Goal: Navigation & Orientation: Locate item on page

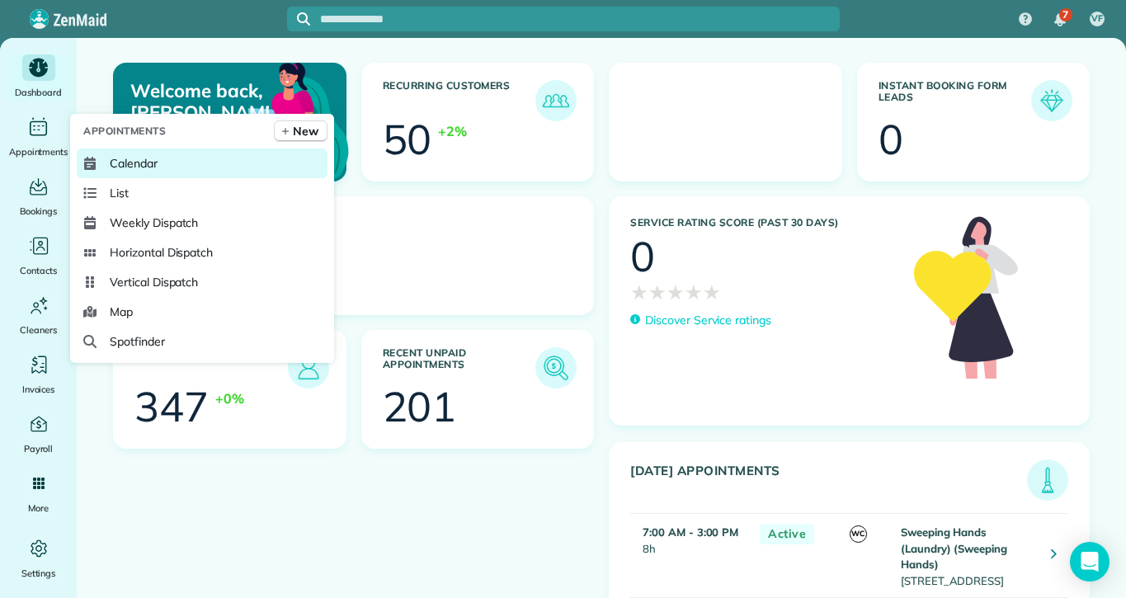
click at [116, 168] on span "Calendar" at bounding box center [134, 163] width 48 height 16
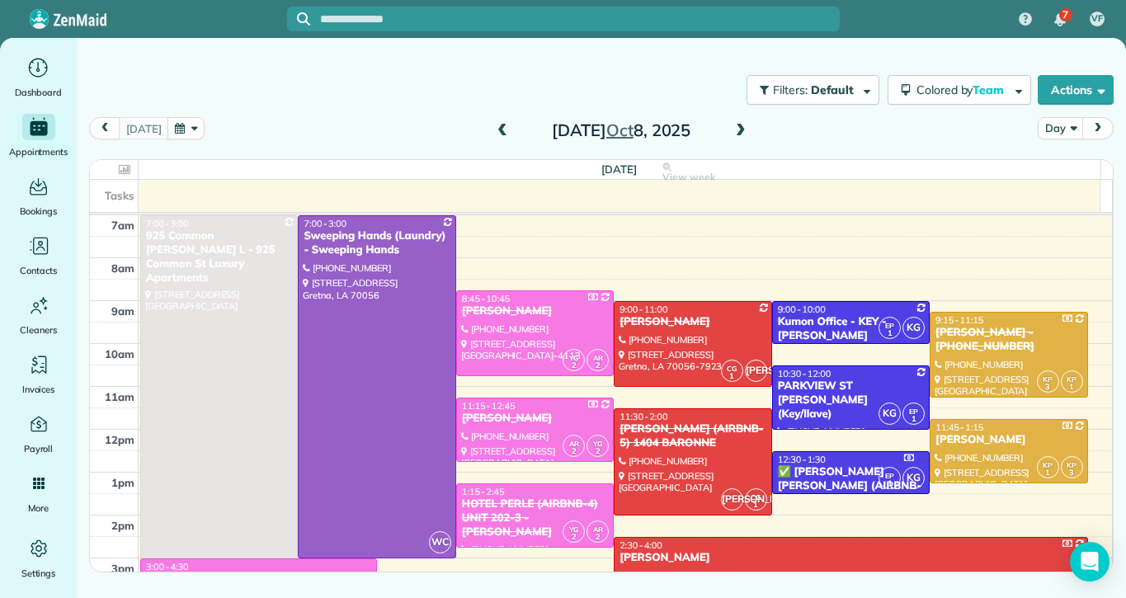
click at [740, 133] on span at bounding box center [741, 131] width 18 height 15
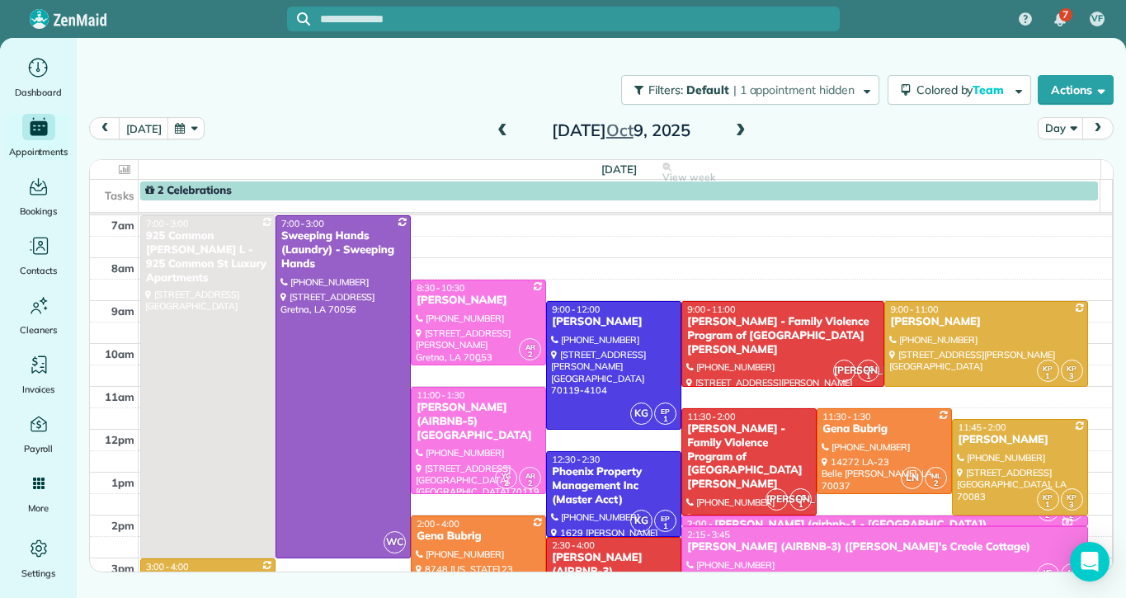
click at [466, 340] on div at bounding box center [479, 322] width 134 height 84
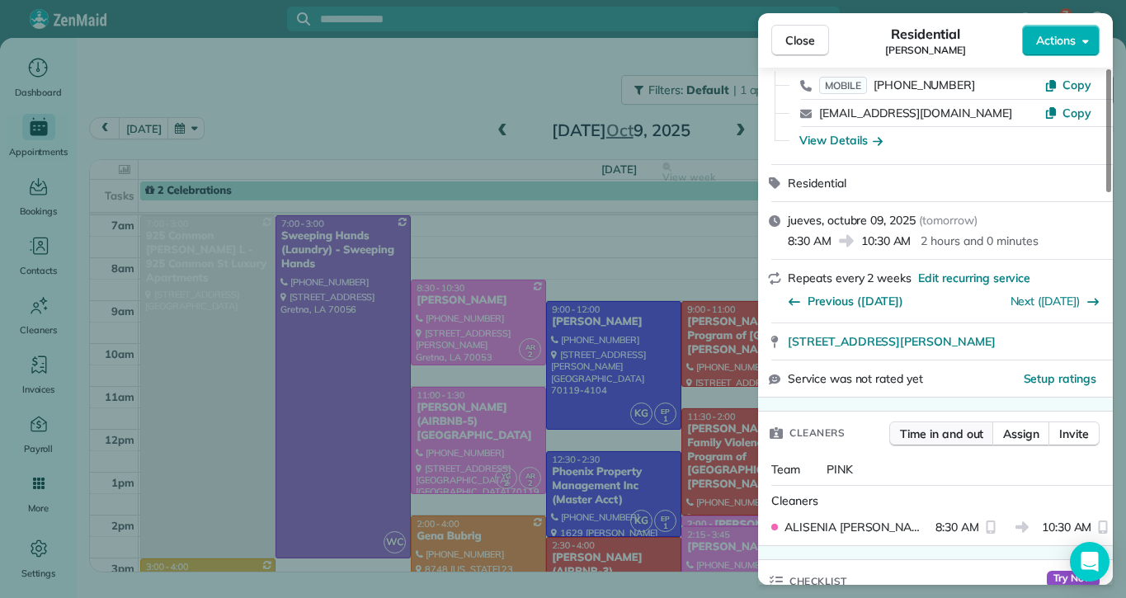
scroll to position [165, 0]
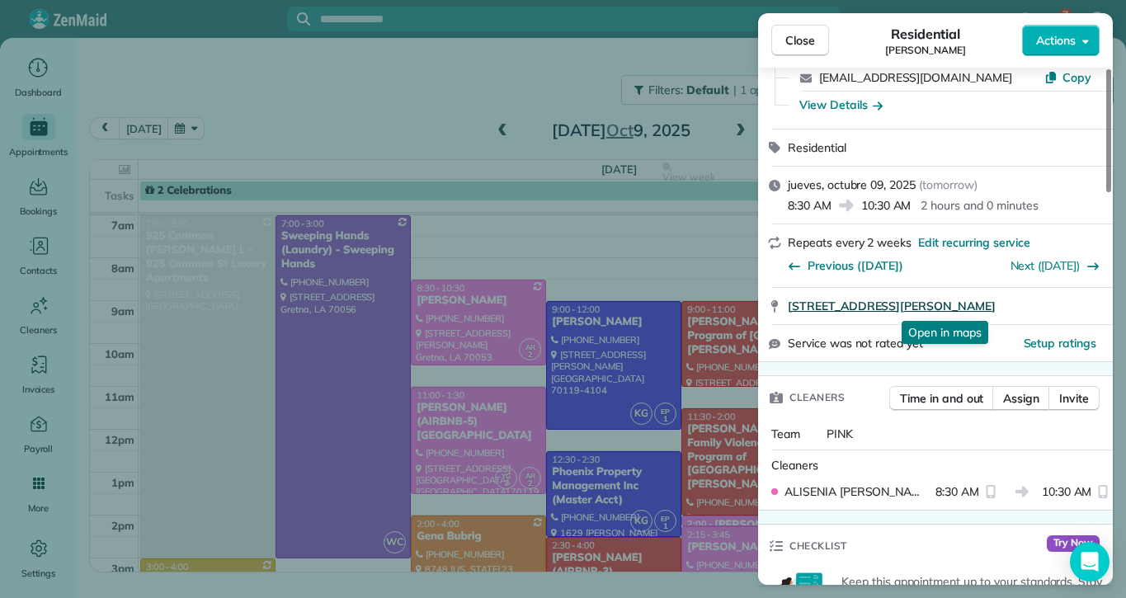
drag, startPoint x: 788, startPoint y: 317, endPoint x: 990, endPoint y: 306, distance: 202.4
click at [990, 306] on div "[STREET_ADDRESS][PERSON_NAME] Open in maps Open in maps" at bounding box center [935, 306] width 355 height 36
copy span "[STREET_ADDRESS][PERSON_NAME]"
click at [566, 395] on div "Close Residential [PERSON_NAME] Actions Status Active [PERSON_NAME] · Open prof…" at bounding box center [563, 299] width 1126 height 598
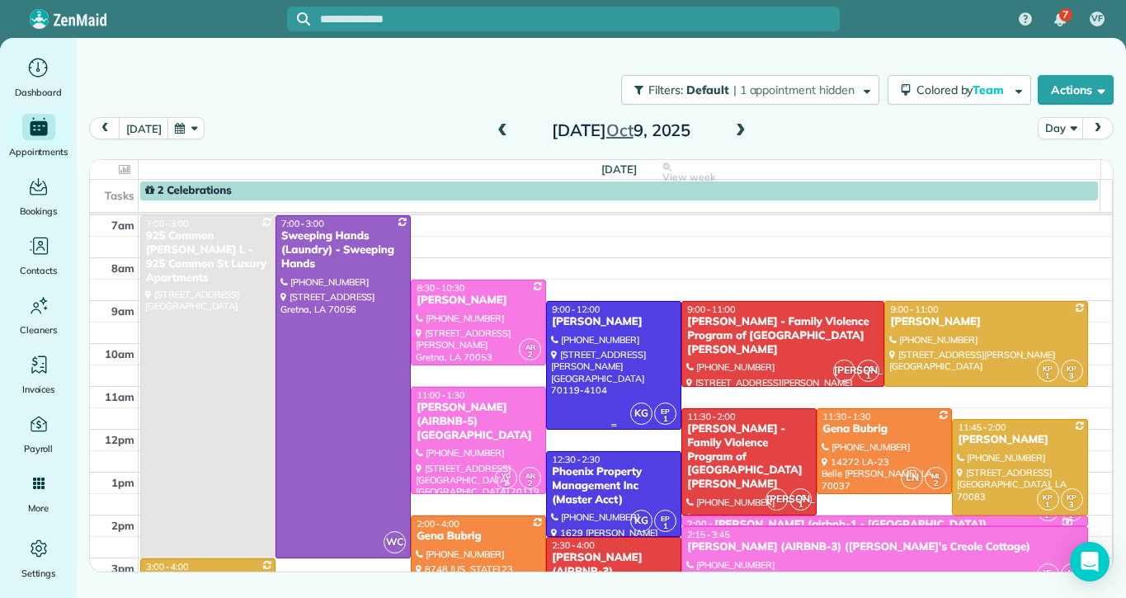
click at [601, 389] on div at bounding box center [614, 365] width 134 height 127
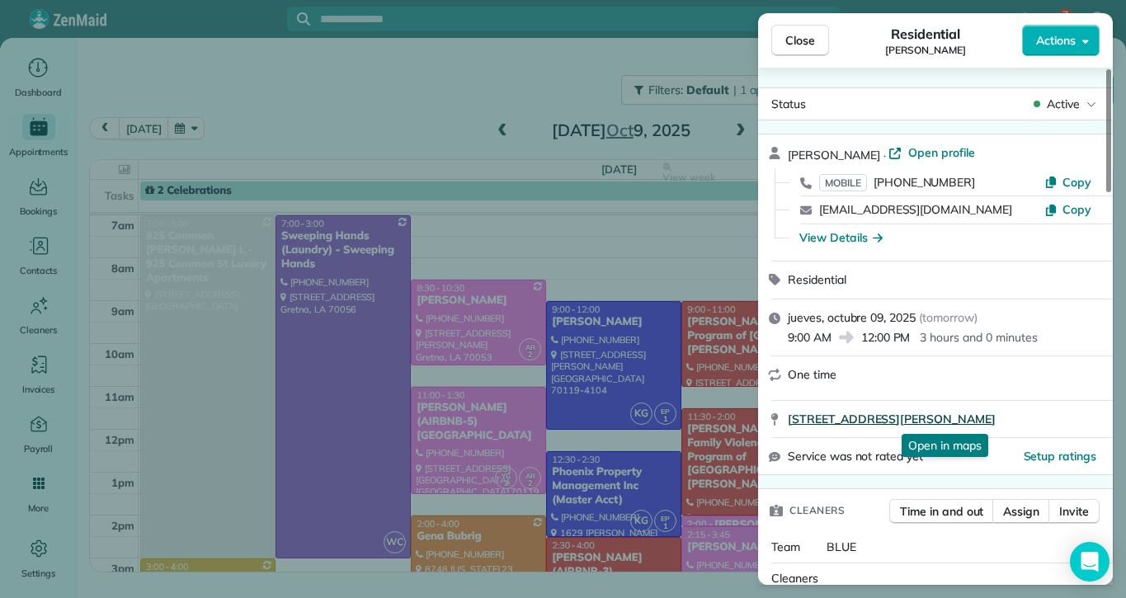
drag, startPoint x: 787, startPoint y: 429, endPoint x: 1007, endPoint y: 417, distance: 220.6
click at [1007, 417] on div "[STREET_ADDRESS][PERSON_NAME] Open in maps Open in maps" at bounding box center [935, 419] width 355 height 36
copy span "[STREET_ADDRESS][PERSON_NAME]"
click at [551, 313] on div "Close Residential [PERSON_NAME] Actions Status Active [PERSON_NAME] · Open prof…" at bounding box center [563, 299] width 1126 height 598
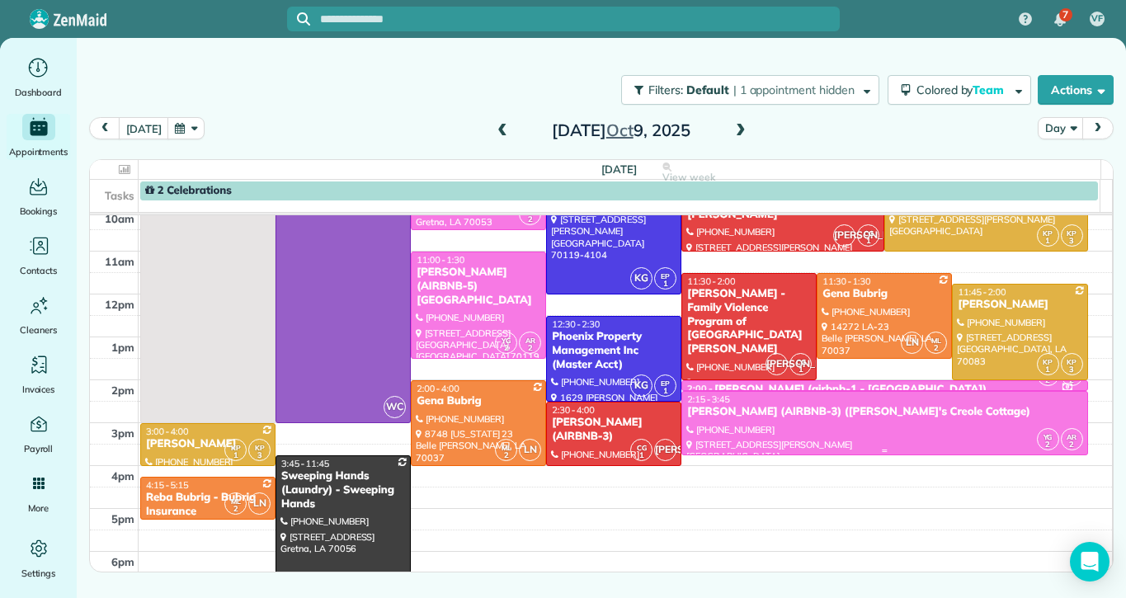
scroll to position [165, 0]
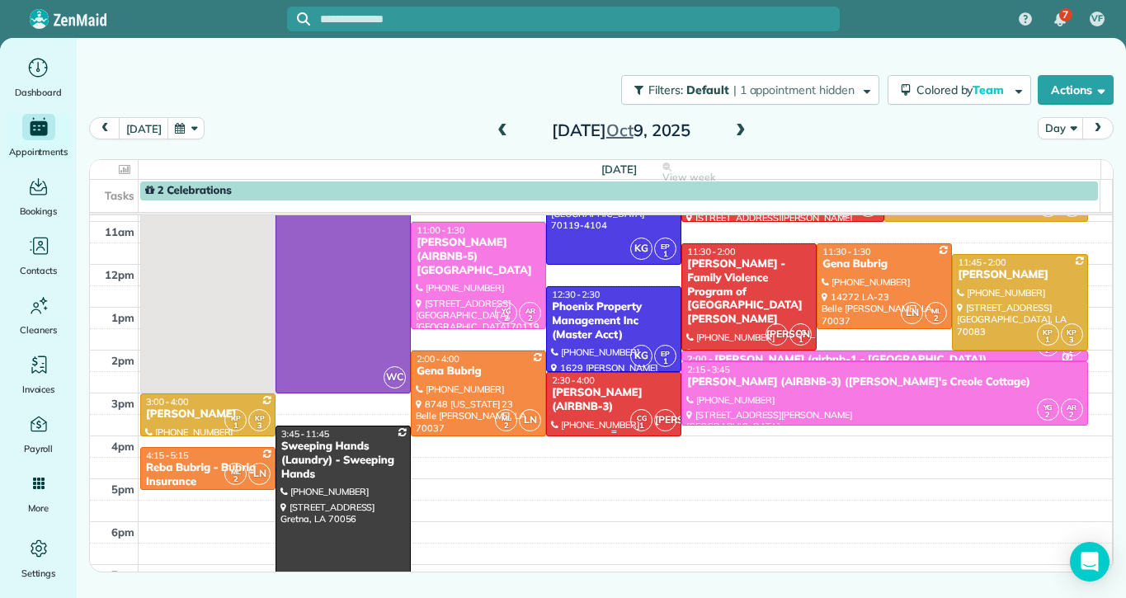
click at [581, 407] on div "[PERSON_NAME] (AIRBNB-3)" at bounding box center [613, 400] width 125 height 28
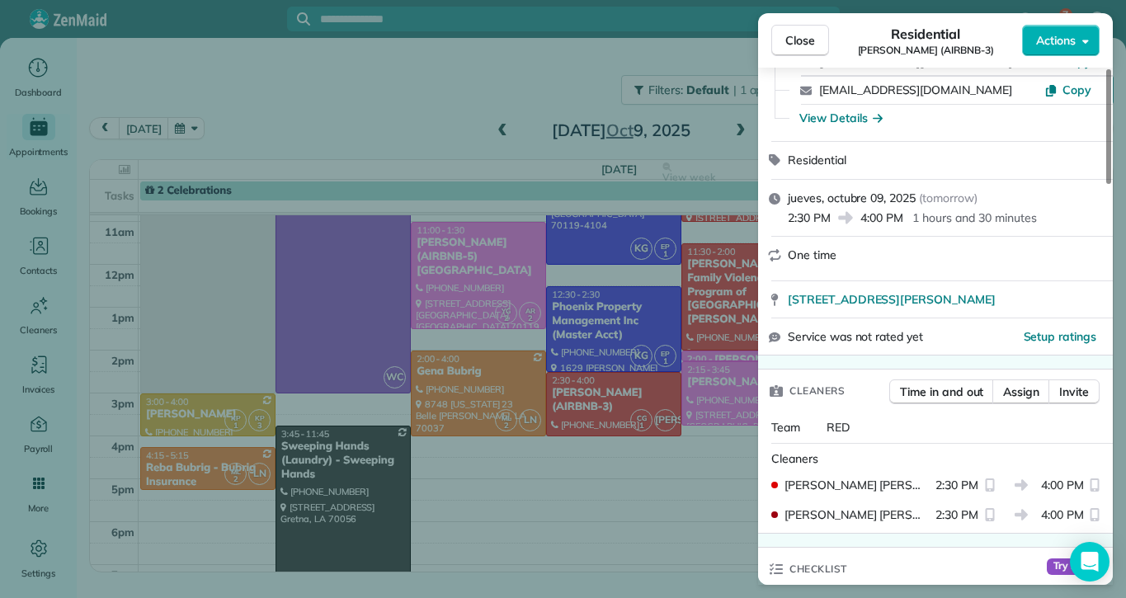
scroll to position [165, 0]
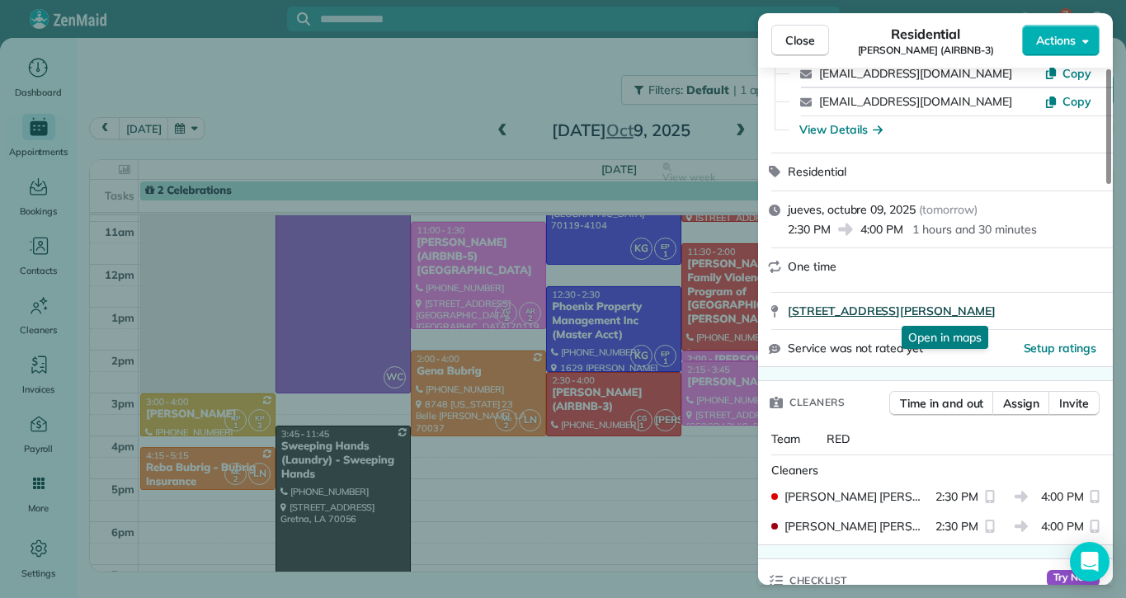
drag, startPoint x: 1004, startPoint y: 319, endPoint x: 790, endPoint y: 311, distance: 214.7
click at [790, 311] on div "[STREET_ADDRESS][PERSON_NAME] Open in maps Open in maps" at bounding box center [935, 311] width 355 height 36
copy span "[STREET_ADDRESS][PERSON_NAME]"
click at [460, 78] on div "Close Residential [PERSON_NAME] (AIRBNB-3) Actions Status Active [PERSON_NAME] …" at bounding box center [563, 299] width 1126 height 598
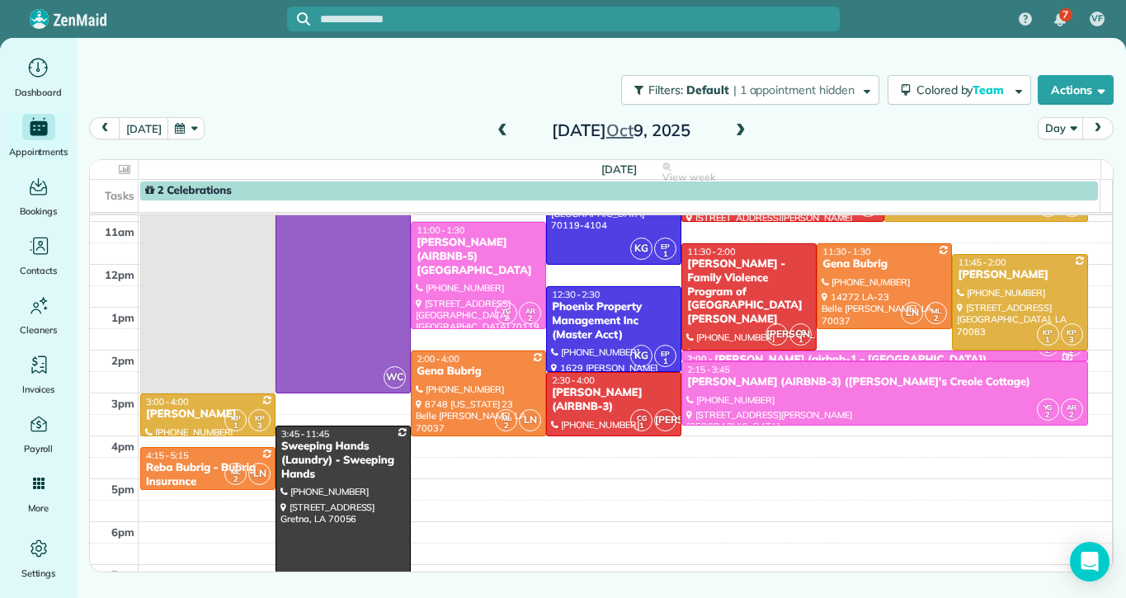
click at [741, 131] on span at bounding box center [741, 131] width 18 height 15
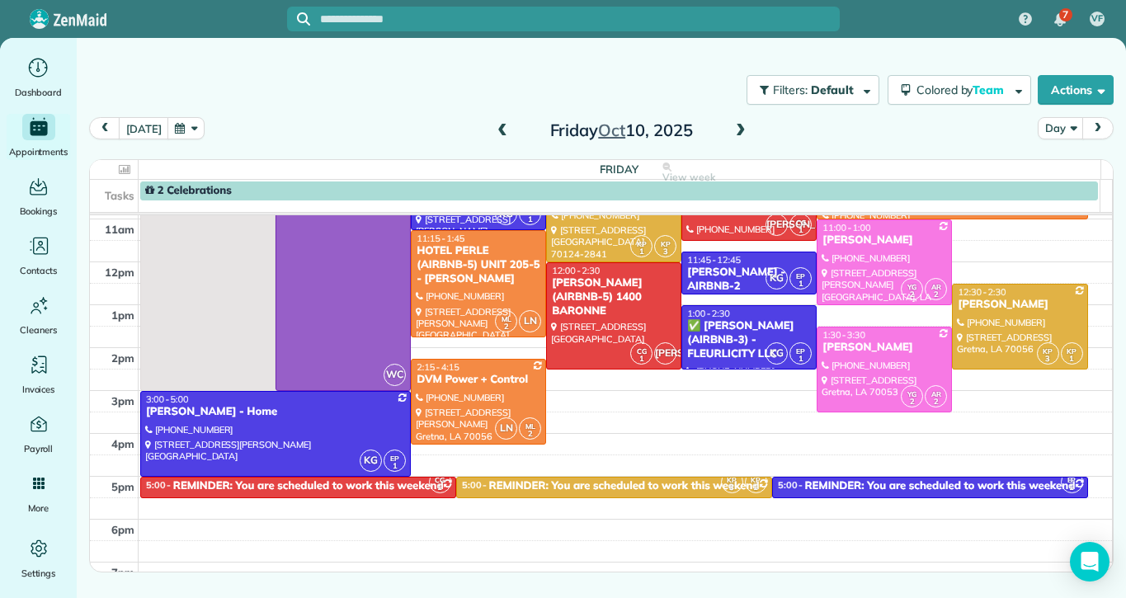
scroll to position [82, 0]
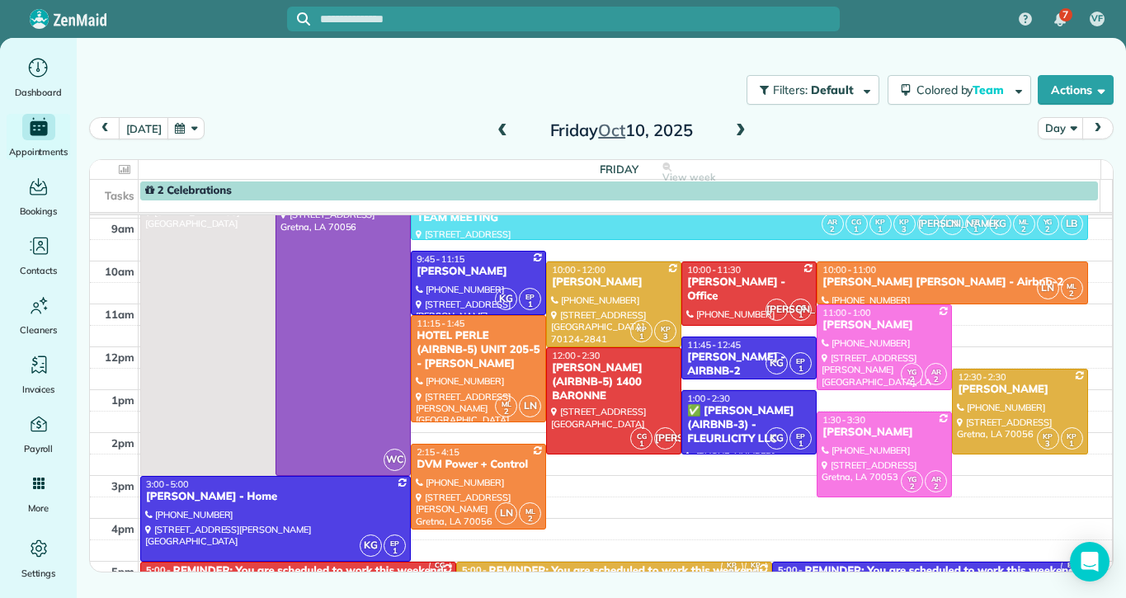
click at [741, 131] on span at bounding box center [741, 131] width 18 height 15
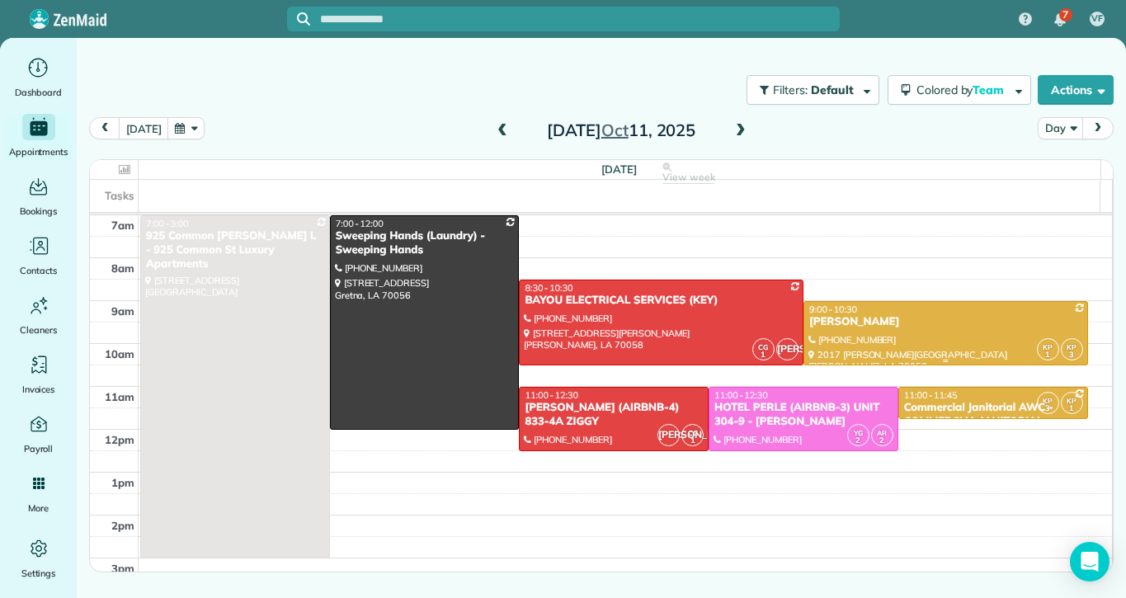
click at [893, 342] on div at bounding box center [945, 333] width 283 height 63
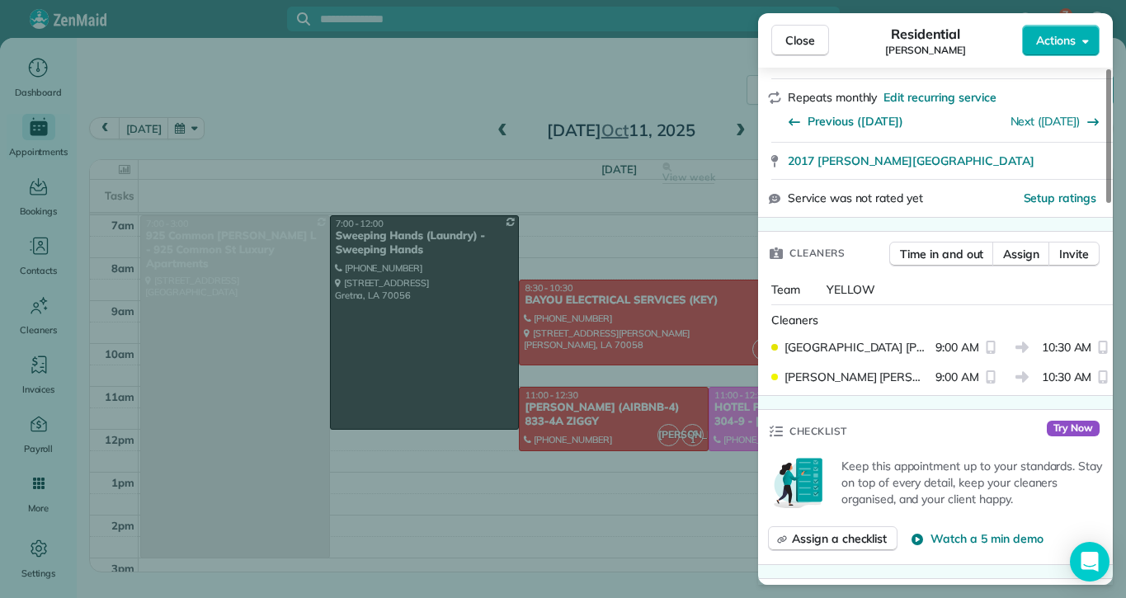
scroll to position [247, 0]
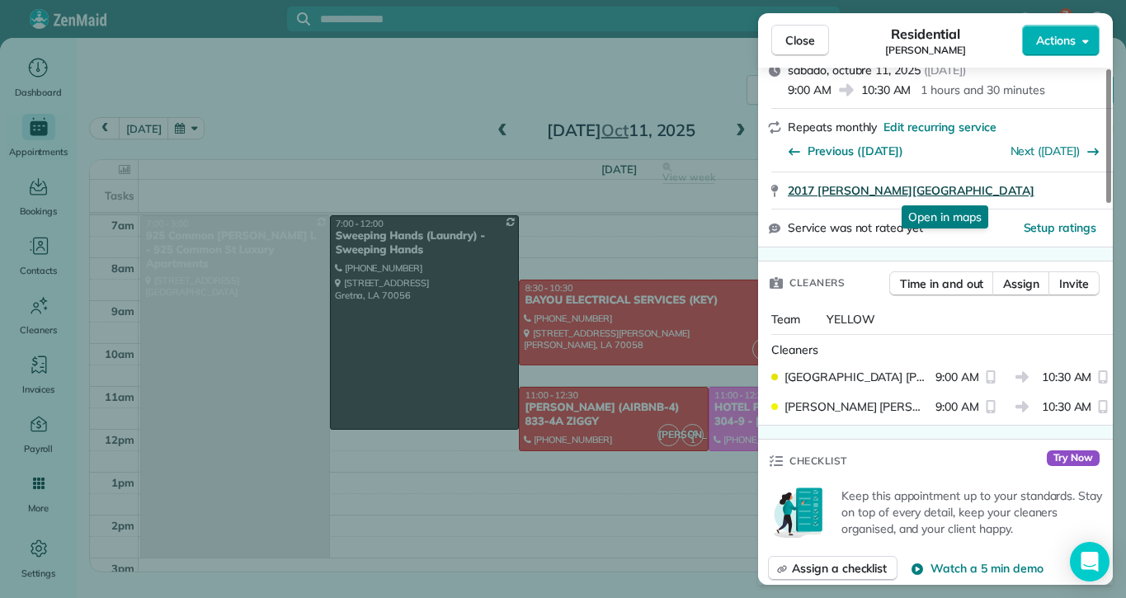
drag, startPoint x: 1003, startPoint y: 198, endPoint x: 791, endPoint y: 193, distance: 212.1
click at [791, 193] on div "2017 [PERSON_NAME][GEOGRAPHIC_DATA] Open in maps Open in maps" at bounding box center [935, 190] width 355 height 36
copy span "2017 [PERSON_NAME][GEOGRAPHIC_DATA]"
click at [560, 107] on div "Close Residential [PERSON_NAME] Actions Status Active [PERSON_NAME] · Open prof…" at bounding box center [563, 299] width 1126 height 598
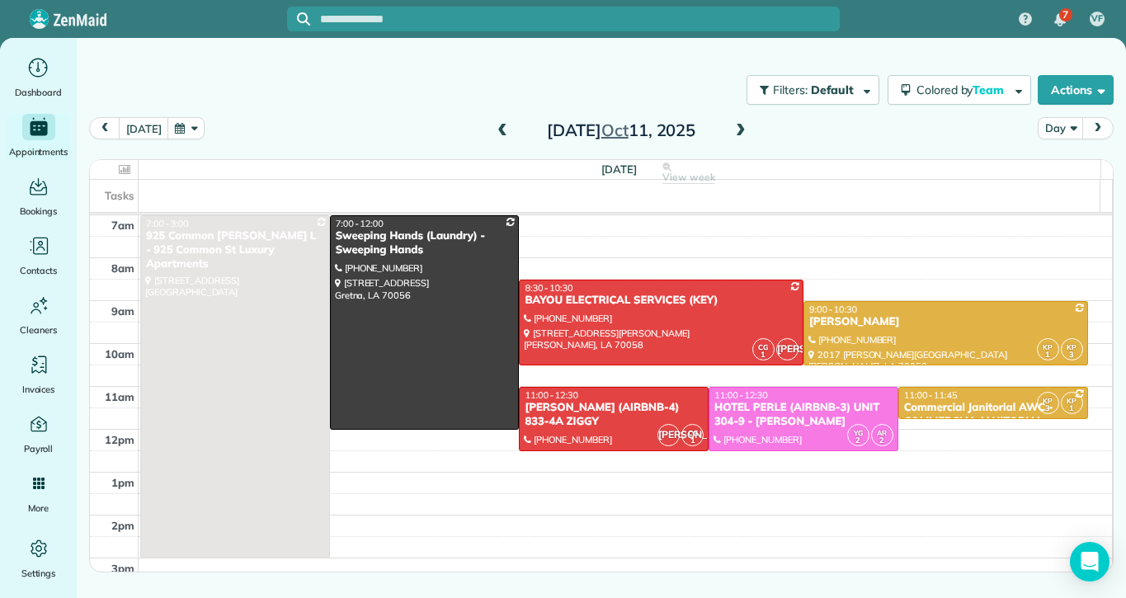
click at [741, 129] on span at bounding box center [741, 131] width 18 height 15
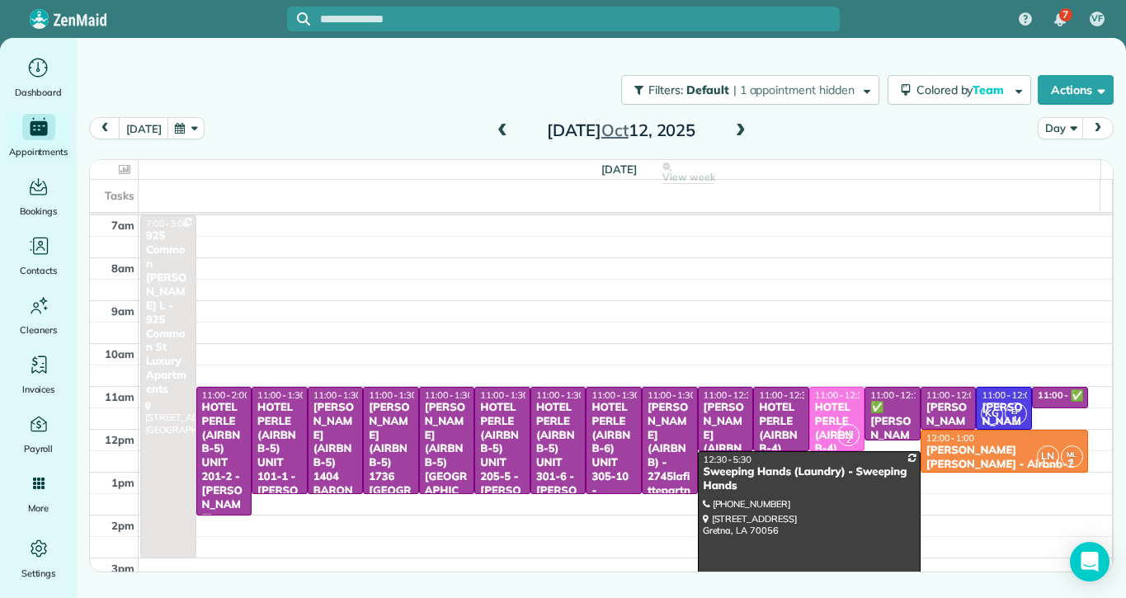
click at [741, 129] on span at bounding box center [741, 131] width 18 height 15
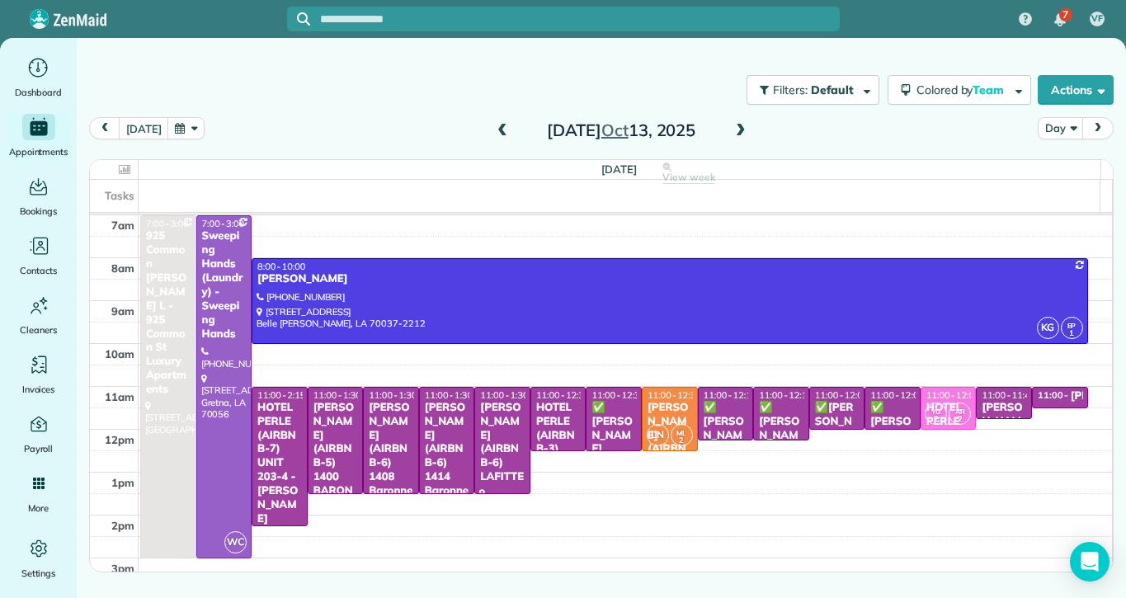
click at [740, 132] on span at bounding box center [741, 131] width 18 height 15
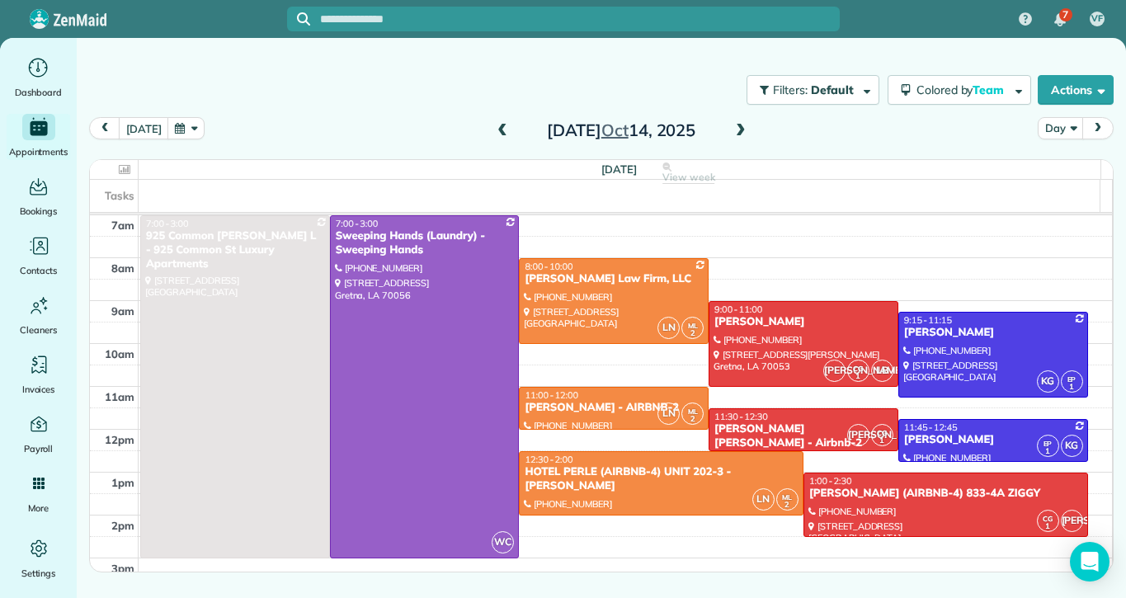
click at [493, 136] on span at bounding box center [502, 131] width 18 height 15
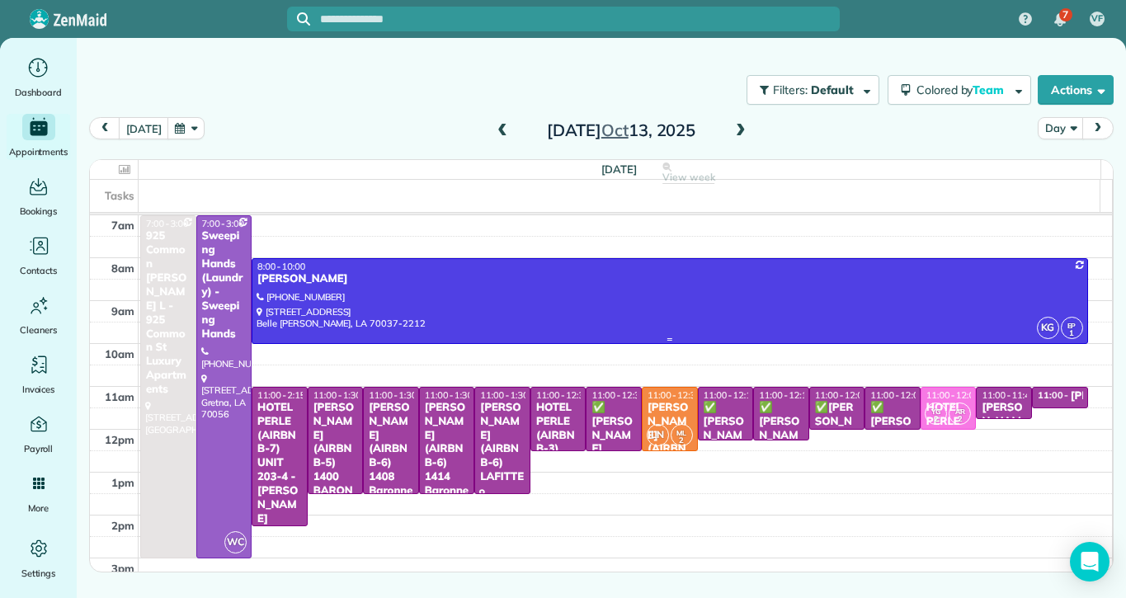
click at [422, 292] on div at bounding box center [669, 301] width 834 height 84
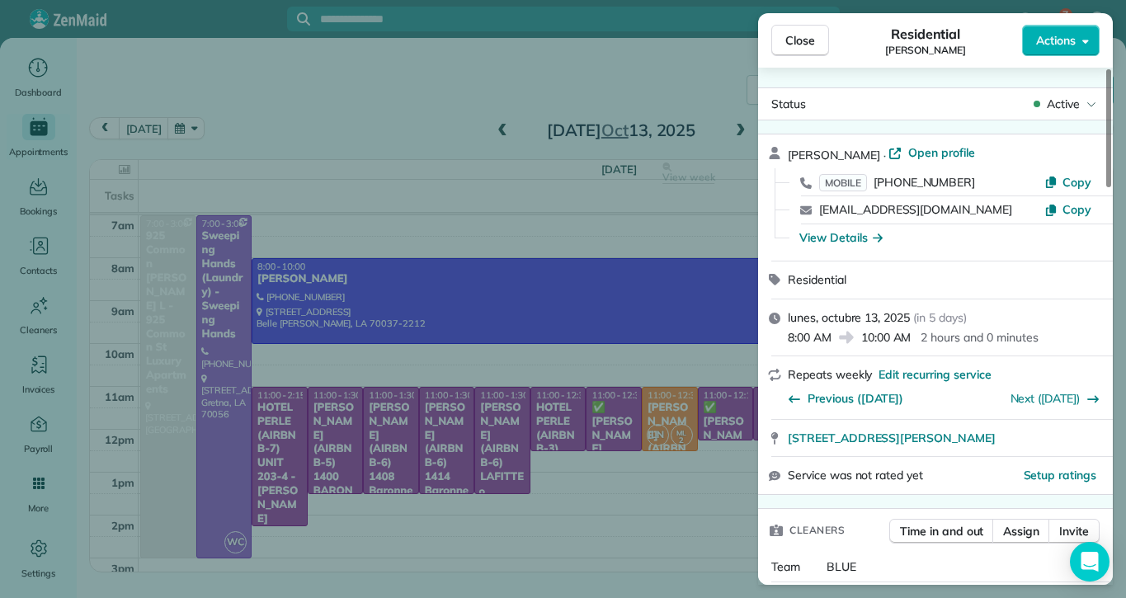
scroll to position [83, 0]
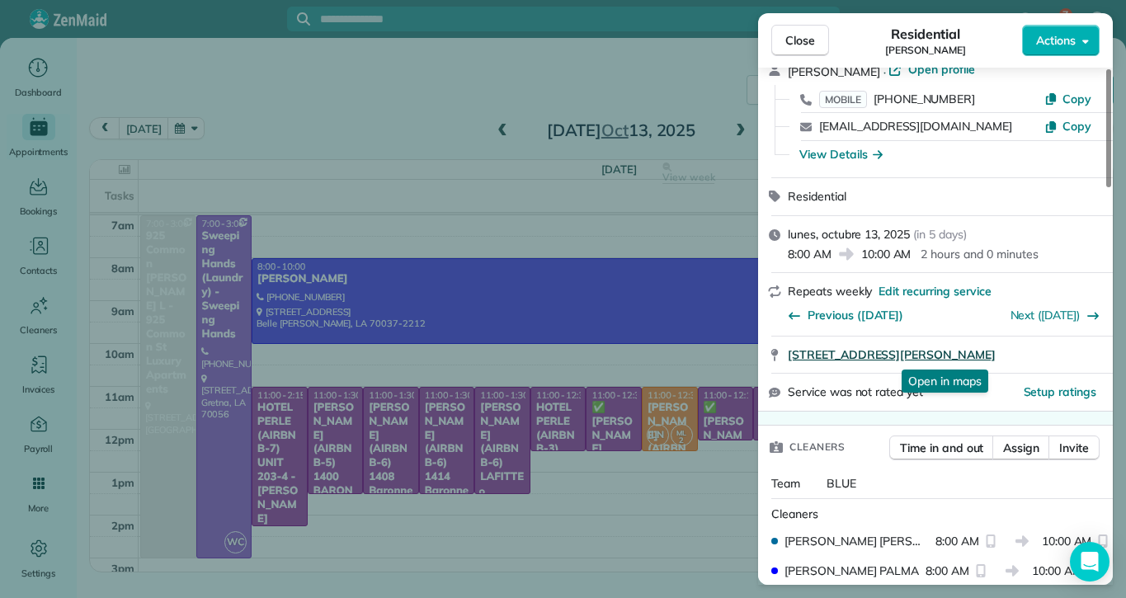
drag, startPoint x: 790, startPoint y: 361, endPoint x: 1004, endPoint y: 346, distance: 215.0
click at [1004, 346] on div "[STREET_ADDRESS][PERSON_NAME] Open in maps Open in maps" at bounding box center [935, 355] width 355 height 36
copy span "[STREET_ADDRESS][PERSON_NAME]"
click at [632, 72] on div "Close Residential [PERSON_NAME] Actions Status Active [PERSON_NAME] · Open prof…" at bounding box center [563, 299] width 1126 height 598
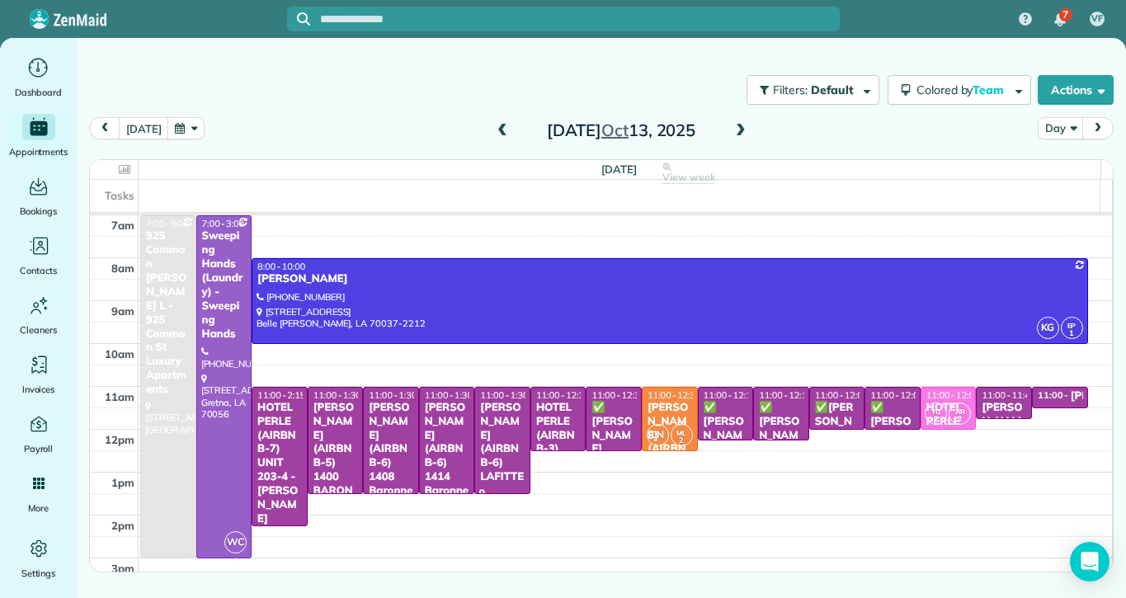
click at [742, 134] on span at bounding box center [741, 131] width 18 height 15
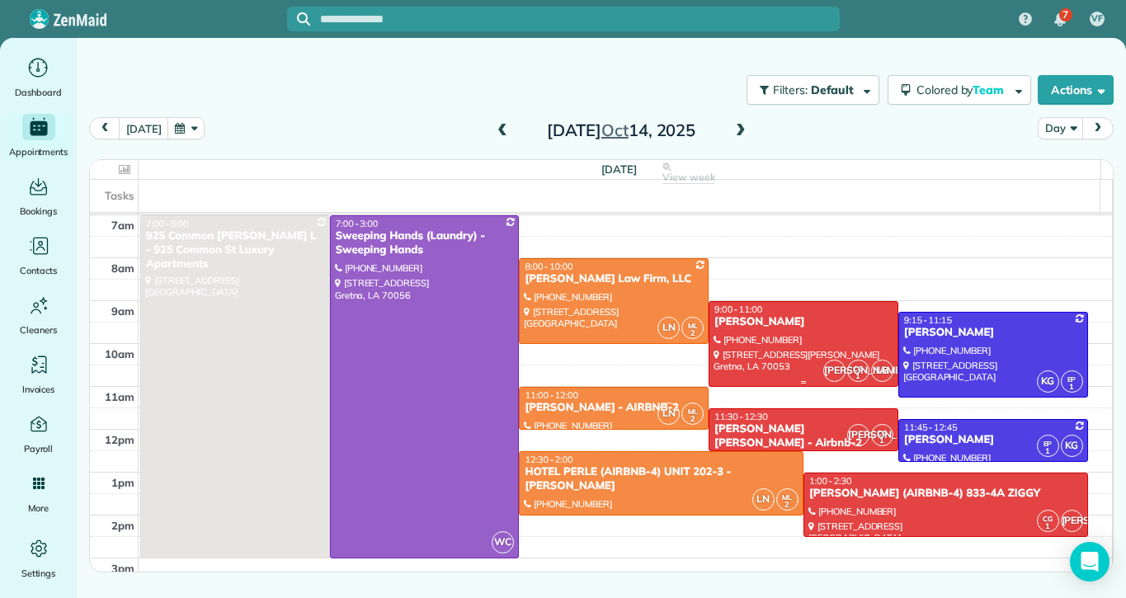
click at [794, 347] on div at bounding box center [803, 344] width 188 height 84
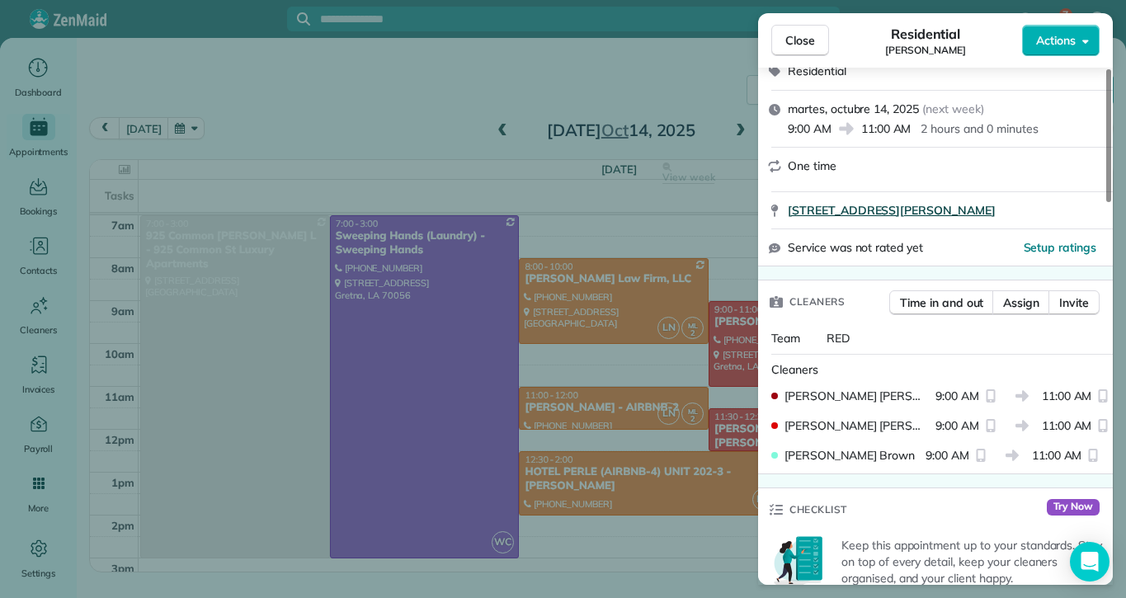
scroll to position [165, 0]
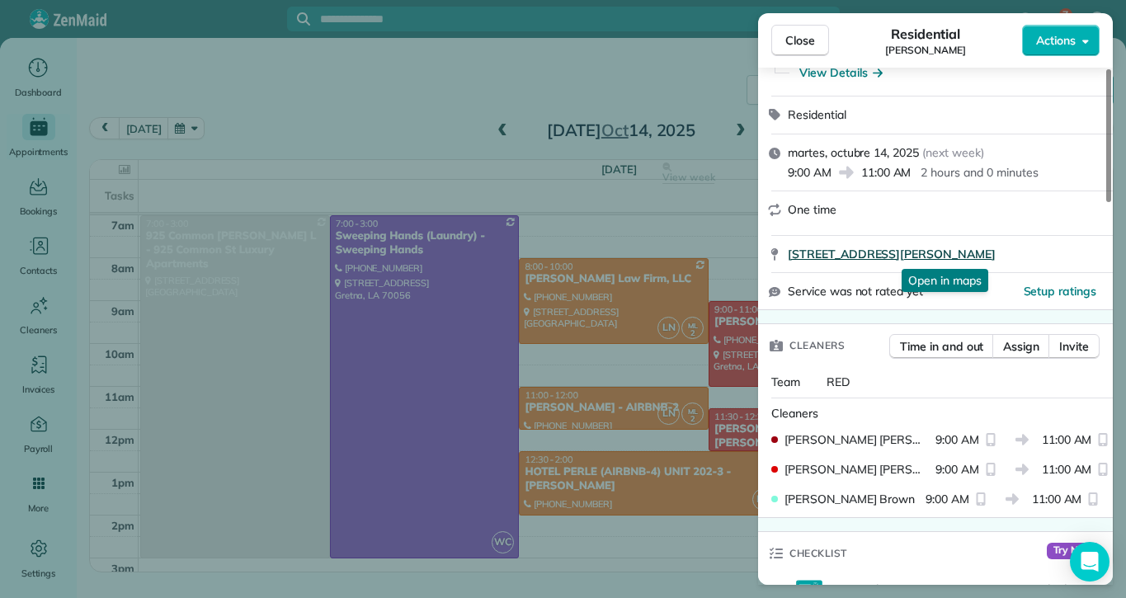
drag, startPoint x: 786, startPoint y: 264, endPoint x: 980, endPoint y: 247, distance: 194.6
click at [980, 247] on div "[STREET_ADDRESS][PERSON_NAME] Open in maps Open in maps" at bounding box center [935, 254] width 355 height 36
copy span "[STREET_ADDRESS][PERSON_NAME]"
click at [374, 109] on div "Close Residential [PERSON_NAME] Actions Status Active [PERSON_NAME] · Open prof…" at bounding box center [563, 299] width 1126 height 598
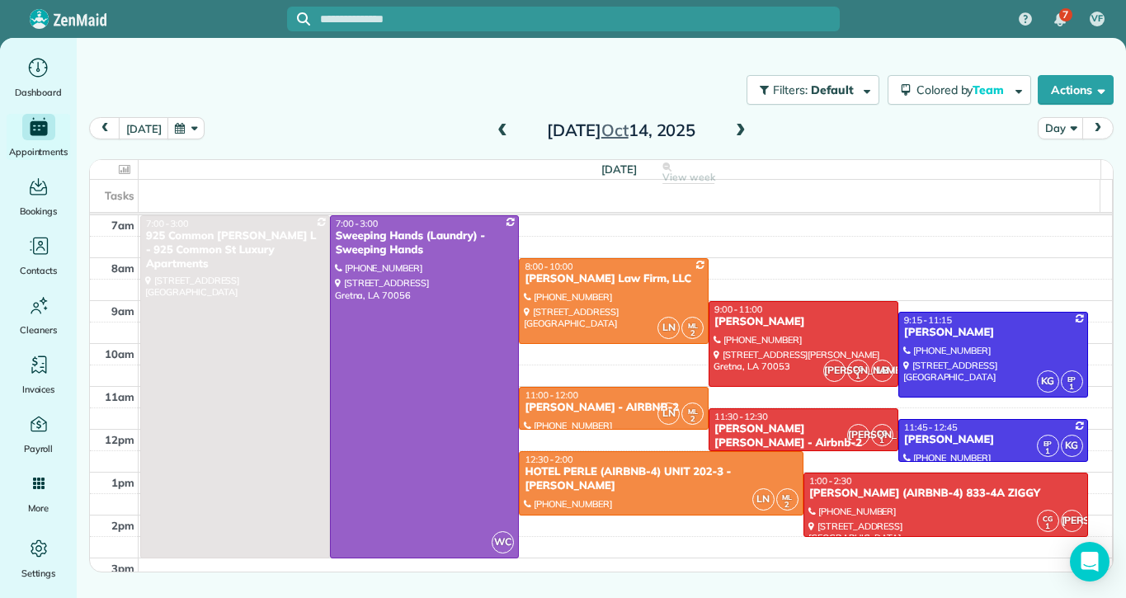
click at [739, 136] on span at bounding box center [741, 131] width 18 height 15
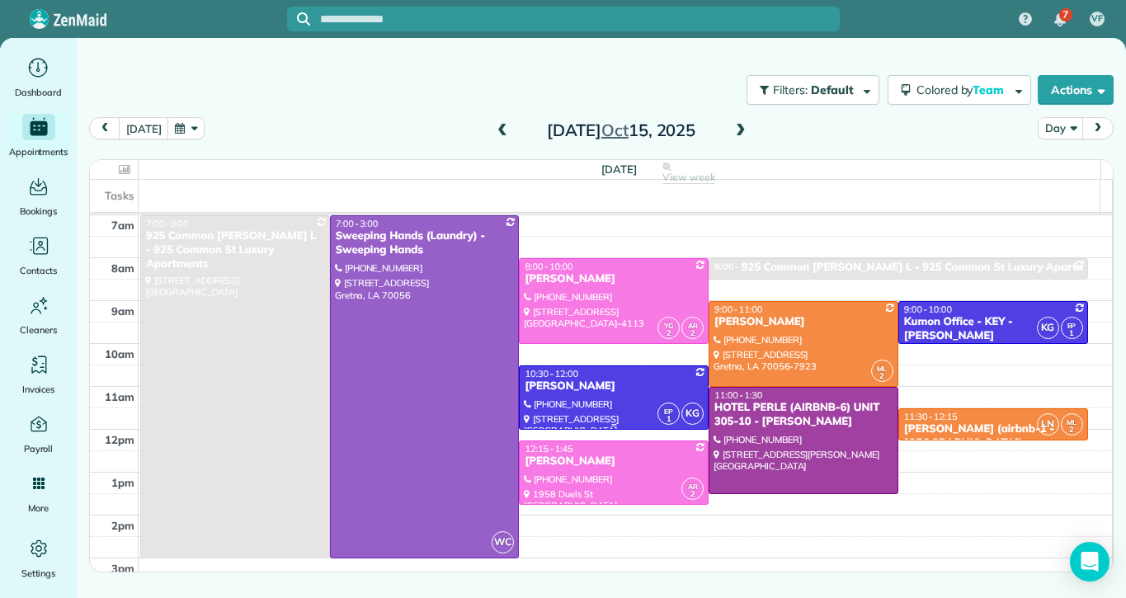
click at [606, 399] on div at bounding box center [614, 397] width 188 height 63
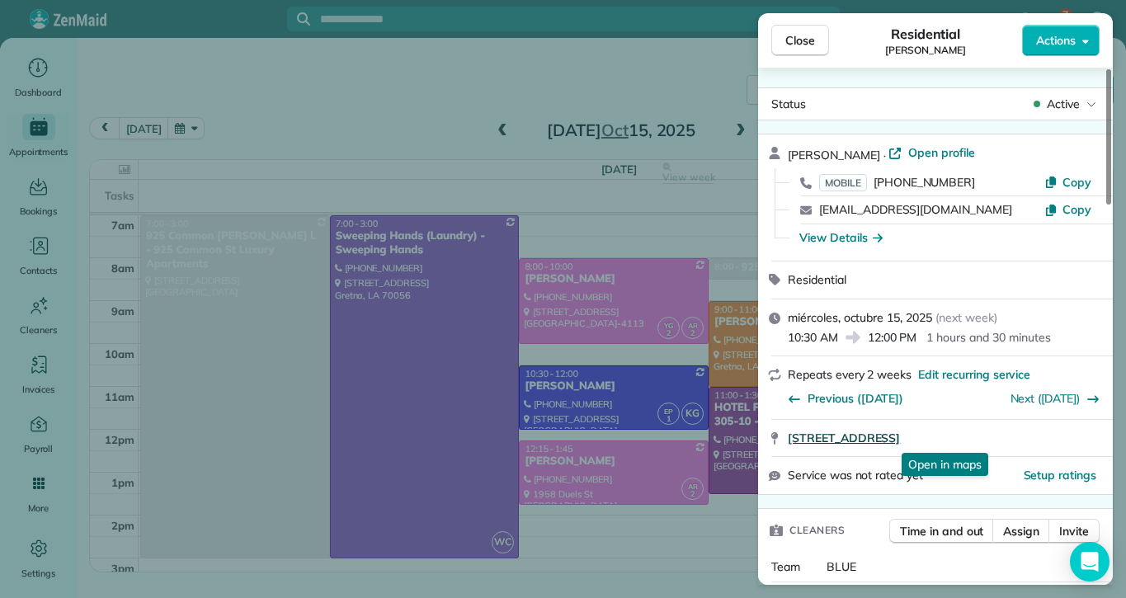
drag, startPoint x: 790, startPoint y: 441, endPoint x: 1053, endPoint y: 431, distance: 263.4
click at [1053, 431] on div "[STREET_ADDRESS] Open in maps Open in maps" at bounding box center [935, 438] width 355 height 36
copy span "[STREET_ADDRESS]"
